Goal: Transaction & Acquisition: Purchase product/service

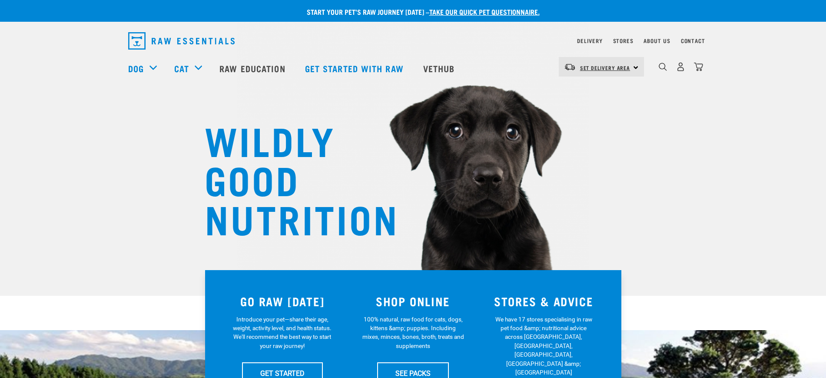
click at [609, 63] on link "Set Delivery Area" at bounding box center [605, 68] width 50 height 14
click at [586, 93] on link "[GEOGRAPHIC_DATA]" at bounding box center [600, 91] width 83 height 19
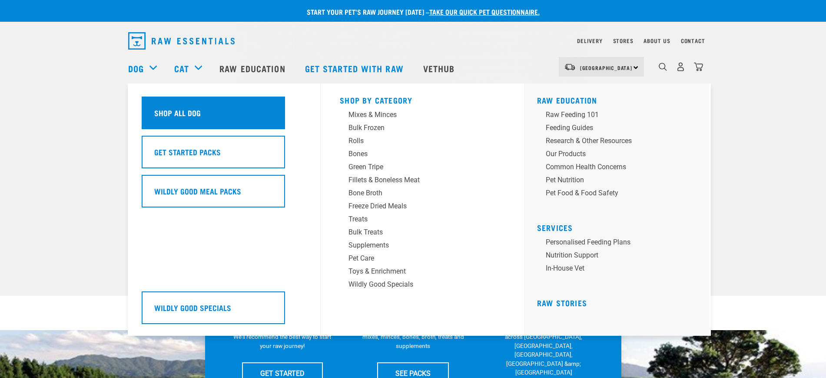
click at [193, 111] on h5 "Shop All Dog" at bounding box center [177, 112] width 47 height 11
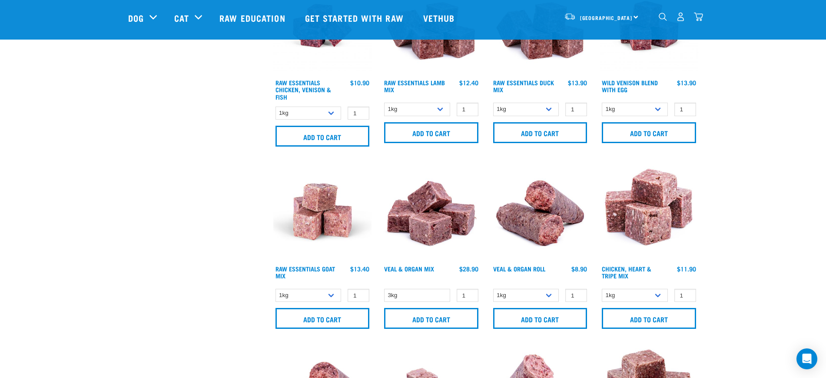
scroll to position [652, 0]
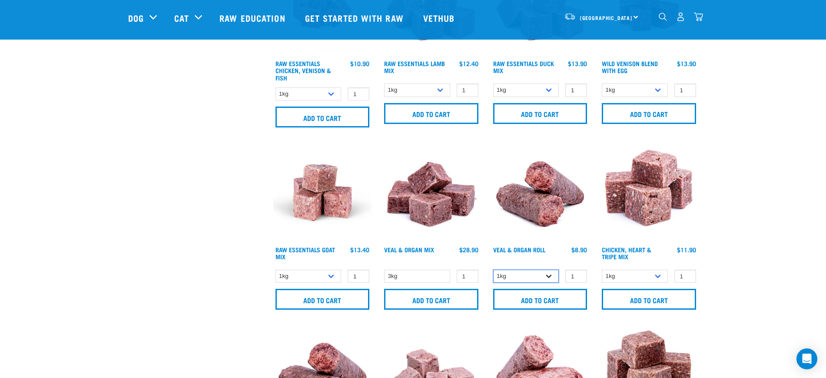
click at [504, 274] on select "1kg Bulk (10kg)" at bounding box center [526, 275] width 66 height 13
select select "920"
click at [493, 269] on select "1kg Bulk (10kg)" at bounding box center [526, 275] width 66 height 13
click at [535, 302] on input "Add to cart" at bounding box center [540, 299] width 94 height 21
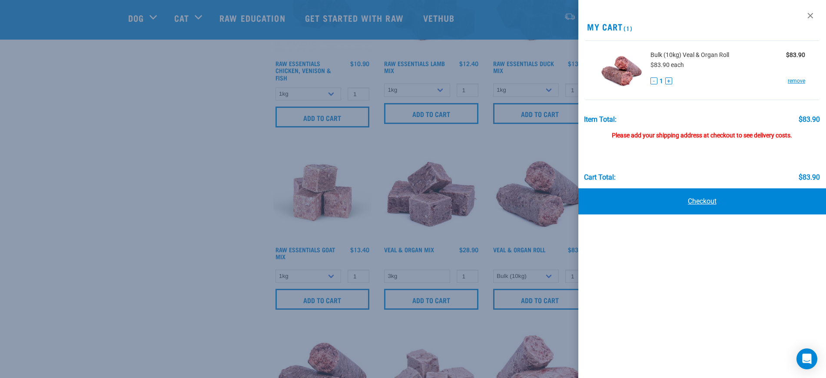
click at [693, 200] on link "Checkout" at bounding box center [703, 201] width 248 height 26
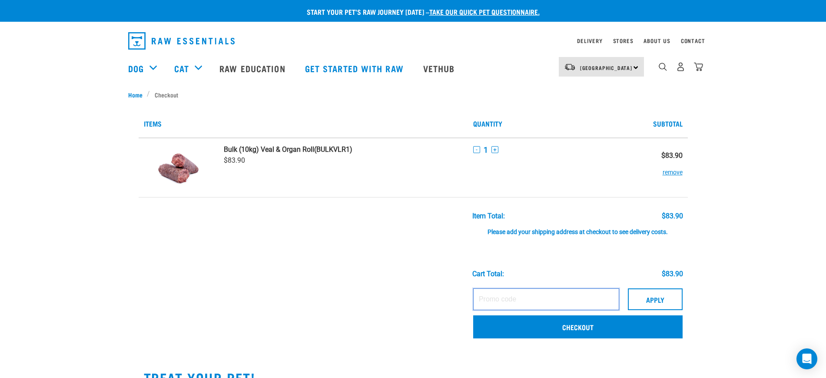
click at [509, 296] on input "text" at bounding box center [546, 299] width 146 height 22
paste input "CHRISFREEDELIVERY"
type input "CHRISFREEDELIVERY"
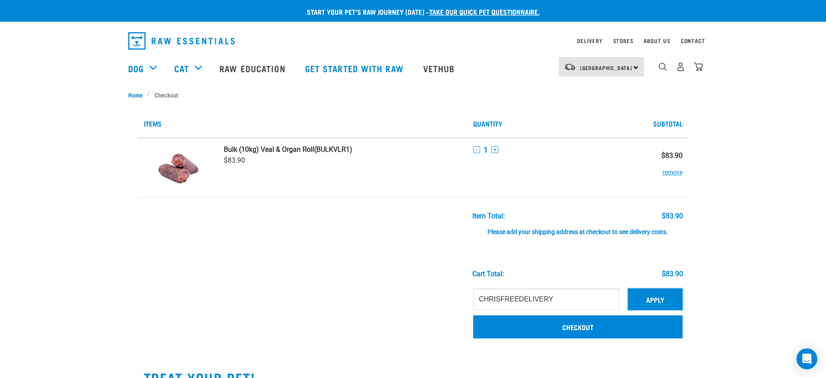
click at [649, 298] on button "Apply" at bounding box center [655, 299] width 55 height 22
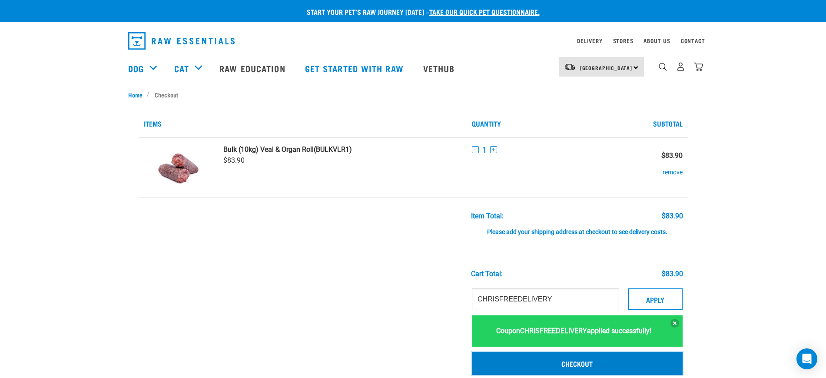
click at [559, 361] on link "Checkout" at bounding box center [577, 363] width 210 height 23
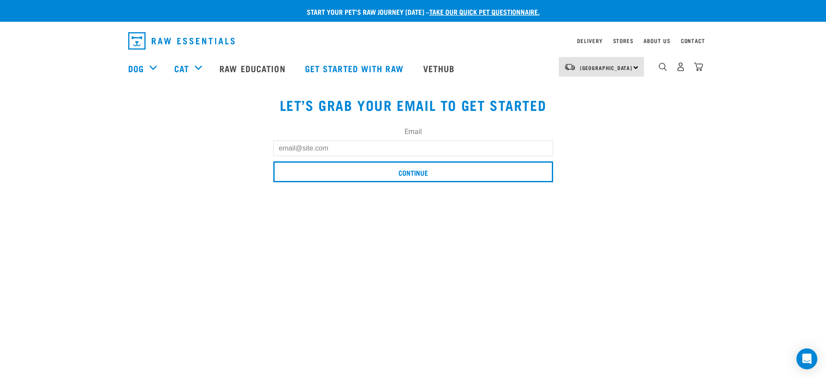
click at [389, 147] on input "Email" at bounding box center [413, 148] width 280 height 16
type input "lidiakuznetsova5@gmail.com"
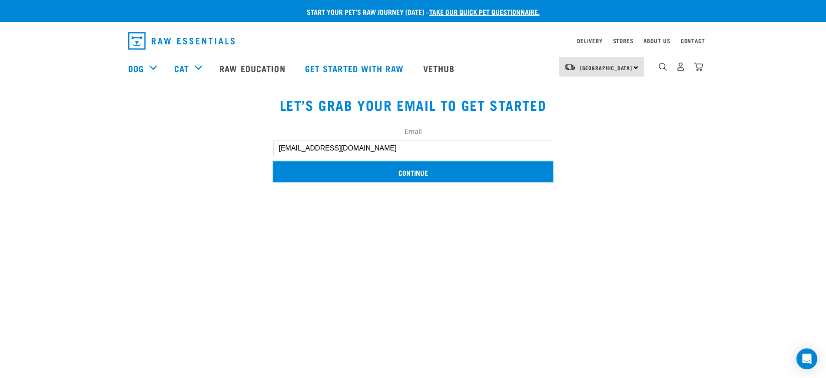
click at [409, 167] on input "Continue" at bounding box center [413, 171] width 280 height 21
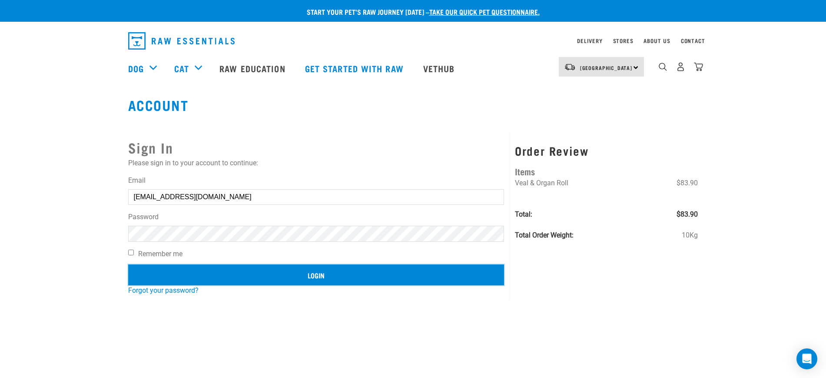
click at [394, 271] on input "Login" at bounding box center [316, 274] width 376 height 21
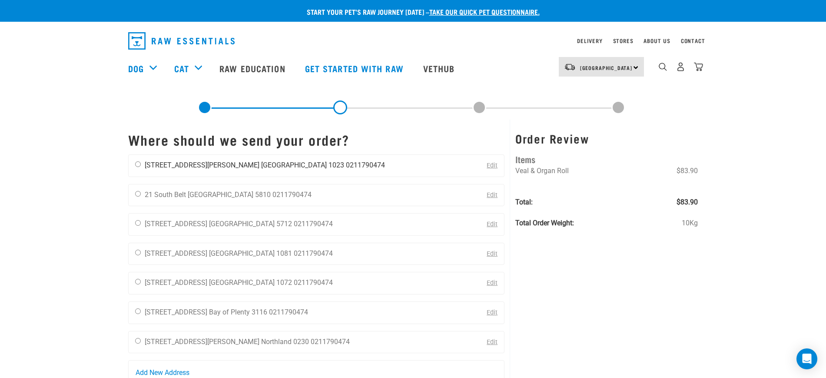
click at [141, 169] on div "L K [STREET_ADDRESS][PERSON_NAME] [GEOGRAPHIC_DATA] 1023 0211790474" at bounding box center [260, 166] width 263 height 22
click at [139, 166] on input "radio" at bounding box center [138, 164] width 6 height 6
radio input "true"
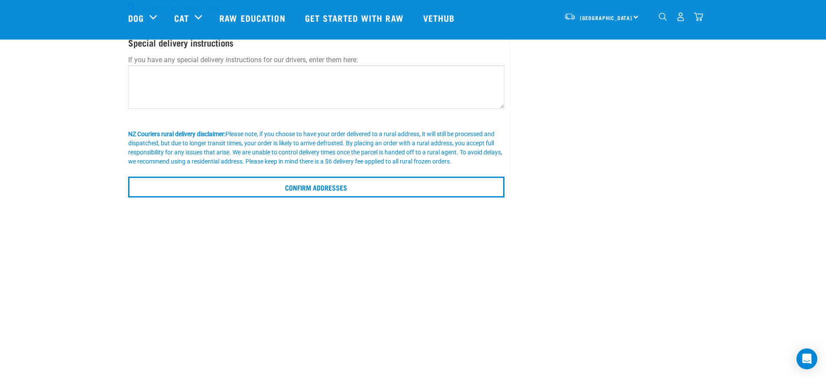
scroll to position [326, 0]
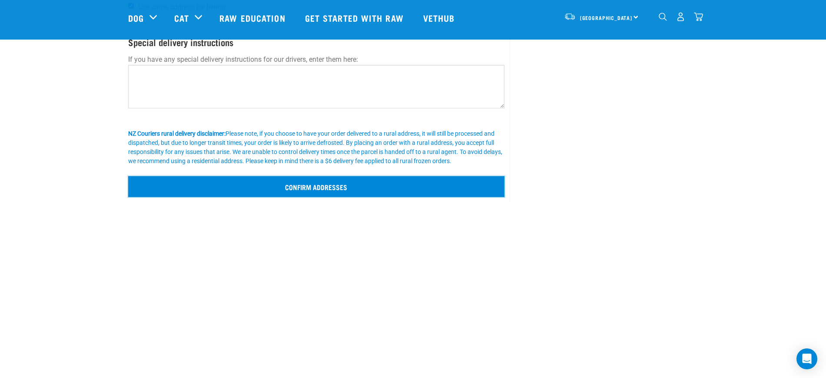
click at [298, 188] on input "Confirm addresses" at bounding box center [316, 186] width 377 height 21
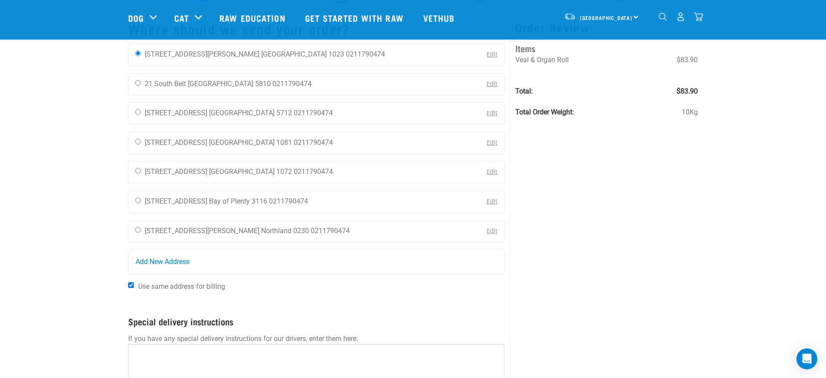
scroll to position [0, 0]
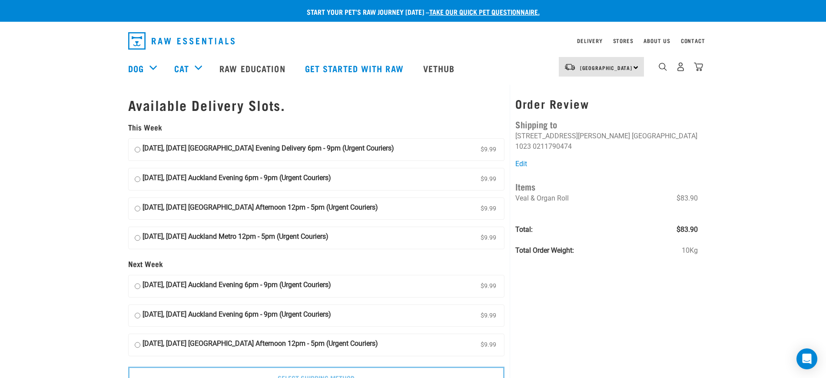
drag, startPoint x: 200, startPoint y: 141, endPoint x: 197, endPoint y: 151, distance: 10.5
click at [200, 142] on label "[DATE], [DATE] [GEOGRAPHIC_DATA] Evening Delivery 6pm - 9pm (Urgent Couriers) $…" at bounding box center [317, 150] width 376 height 22
click at [140, 143] on input "[DATE], [DATE] [GEOGRAPHIC_DATA] Evening Delivery 6pm - 9pm (Urgent Couriers) $…" at bounding box center [138, 149] width 6 height 13
radio input "true"
click at [194, 153] on strong "[DATE], [DATE] [GEOGRAPHIC_DATA] Evening Delivery 6pm - 9pm (Urgent Couriers)" at bounding box center [269, 149] width 252 height 13
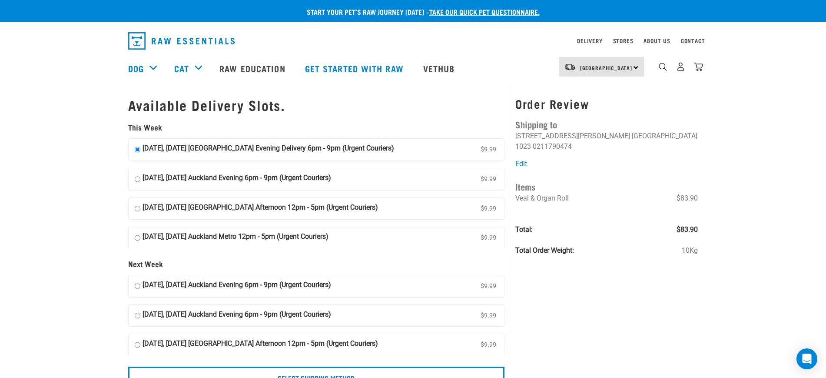
click at [140, 153] on input "[DATE], [DATE] [GEOGRAPHIC_DATA] Evening Delivery 6pm - 9pm (Urgent Couriers) $…" at bounding box center [138, 149] width 6 height 13
click at [194, 153] on strong "[DATE], [DATE] [GEOGRAPHIC_DATA] Evening Delivery 6pm - 9pm (Urgent Couriers)" at bounding box center [269, 149] width 252 height 13
click at [140, 153] on input "[DATE], [DATE] [GEOGRAPHIC_DATA] Evening Delivery 6pm - 9pm (Urgent Couriers) $…" at bounding box center [138, 149] width 6 height 13
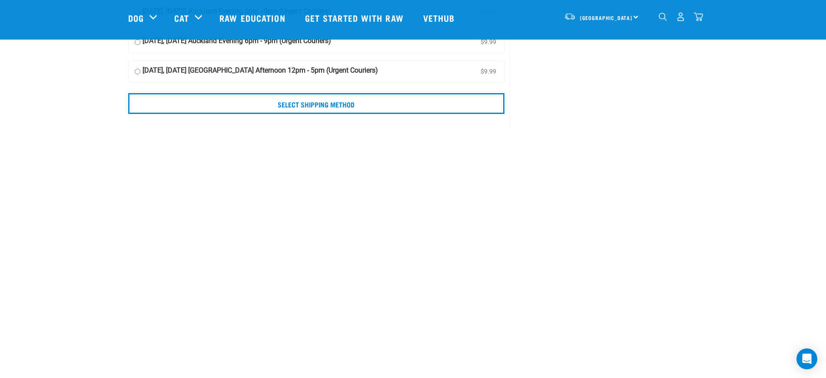
scroll to position [217, 0]
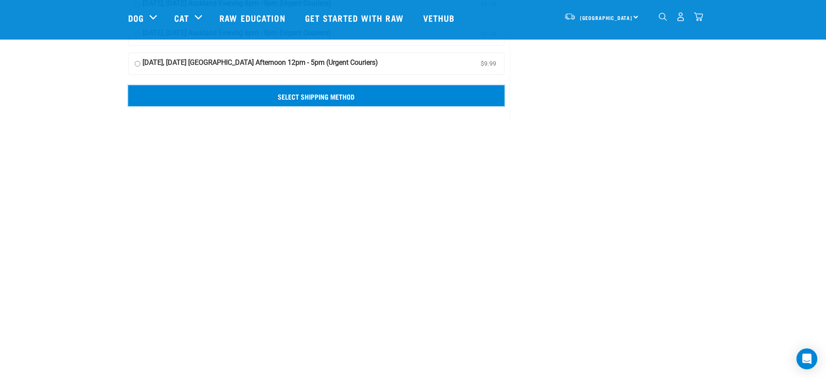
click at [299, 96] on input "Select Shipping Method" at bounding box center [316, 95] width 377 height 21
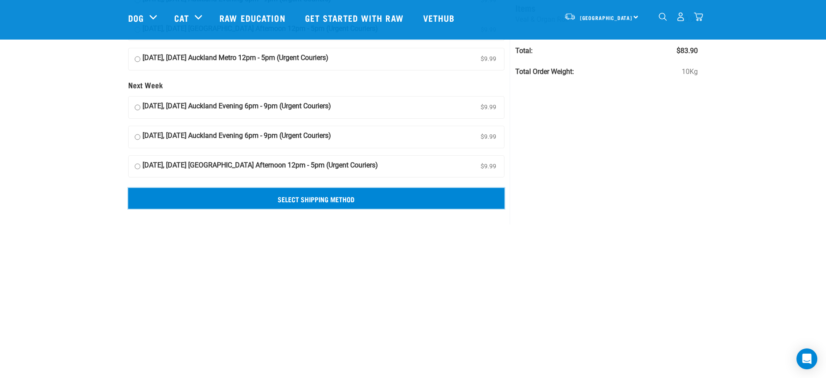
scroll to position [0, 0]
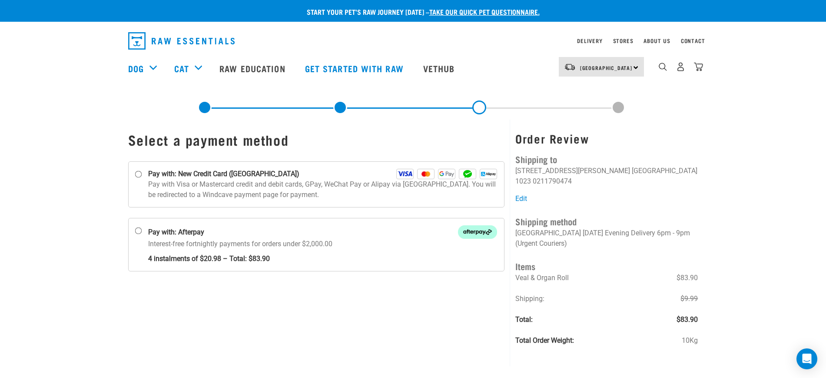
click at [697, 67] on link "dropdown navigation" at bounding box center [698, 69] width 9 height 4
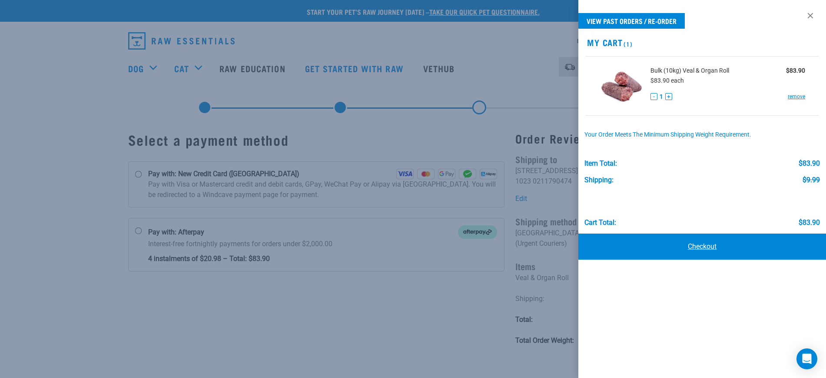
click at [699, 245] on link "Checkout" at bounding box center [703, 246] width 248 height 26
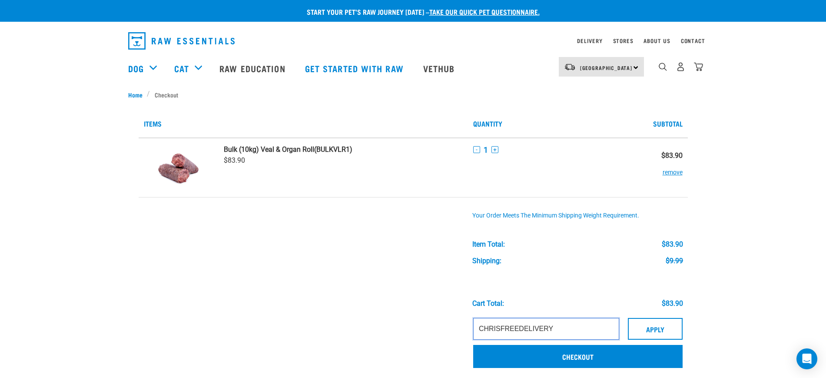
drag, startPoint x: 562, startPoint y: 332, endPoint x: 373, endPoint y: 322, distance: 189.3
click at [391, 324] on tr "CHRISFREEDELIVERY Apply Checkout" at bounding box center [413, 343] width 549 height 61
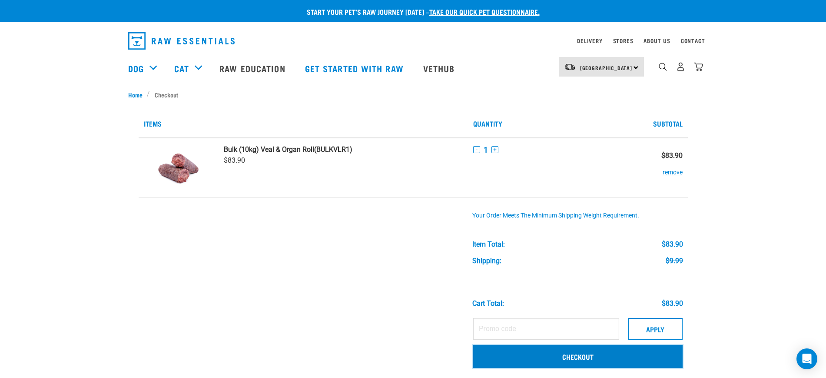
click at [542, 352] on link "Checkout" at bounding box center [578, 356] width 210 height 23
